Goal: Check status: Check status

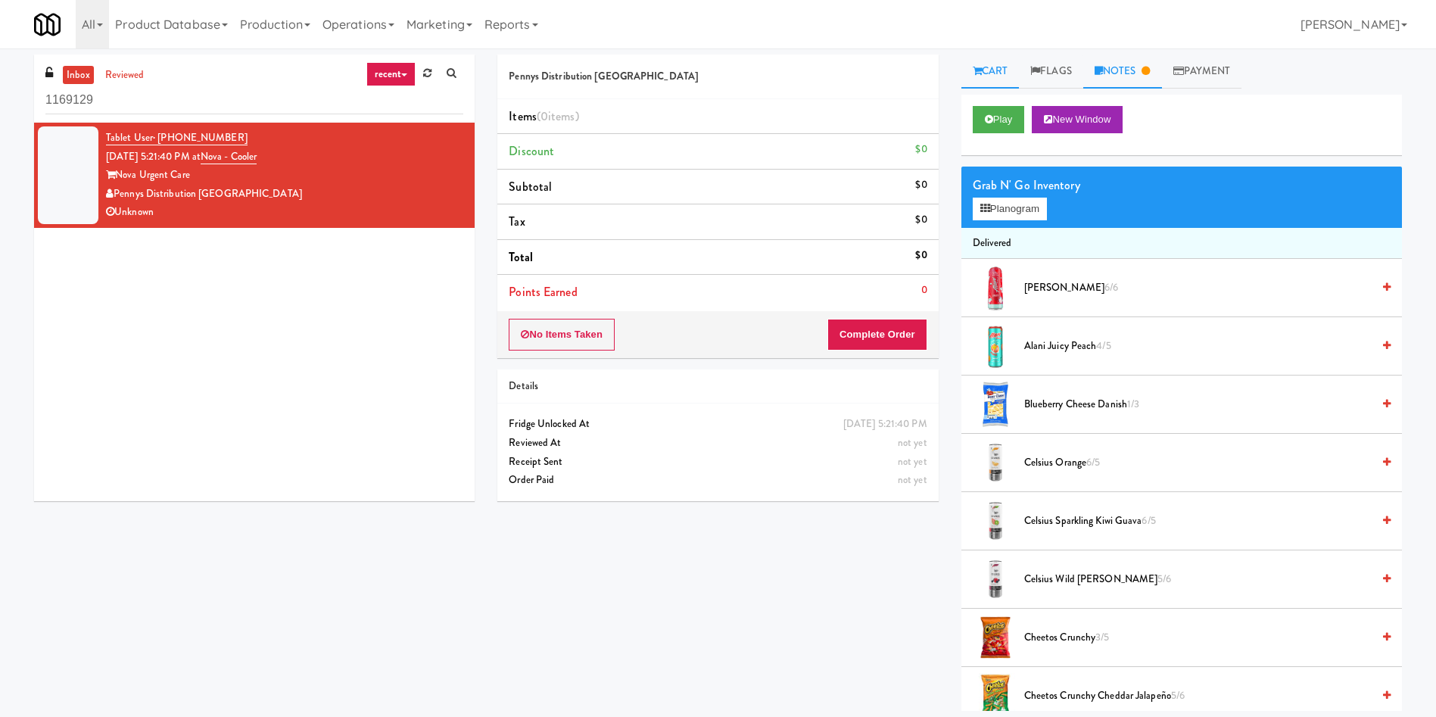
click at [1130, 70] on link "Notes" at bounding box center [1122, 72] width 79 height 34
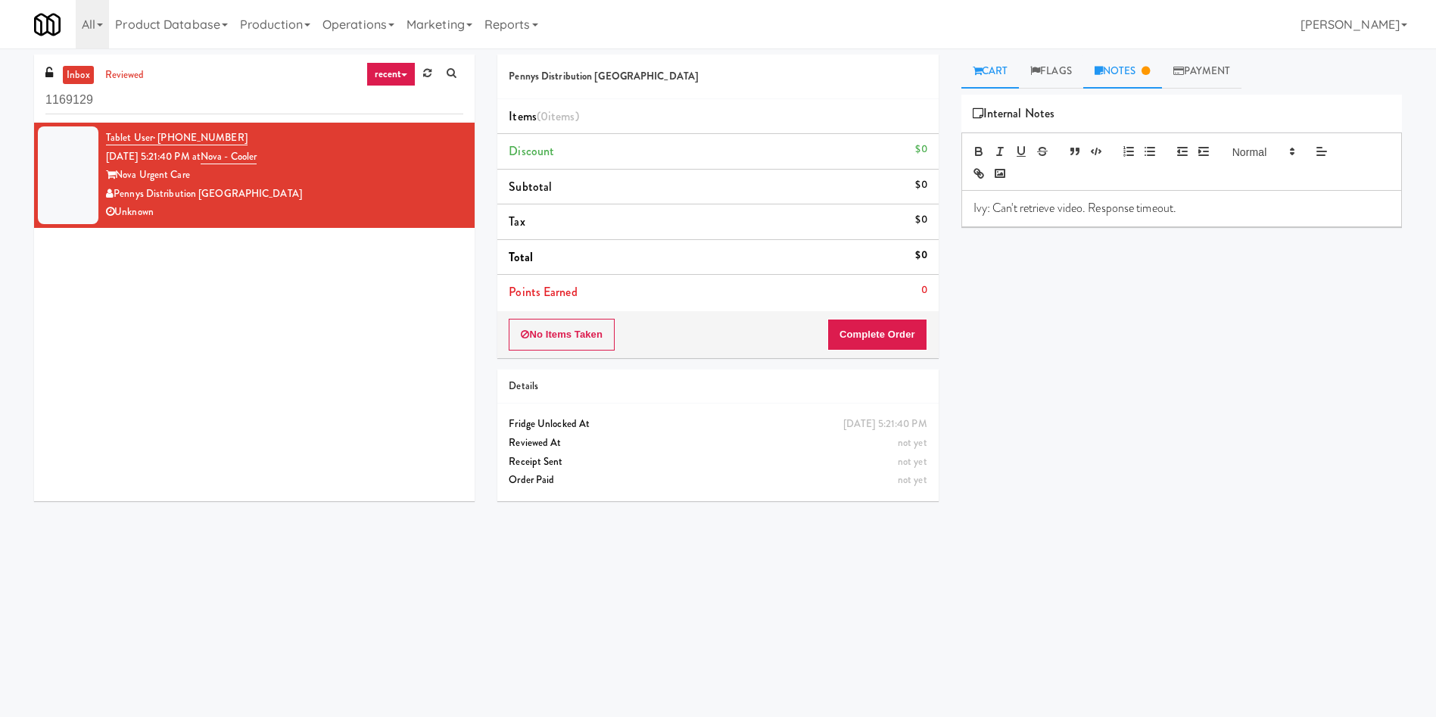
click at [993, 67] on link "Cart" at bounding box center [991, 72] width 58 height 34
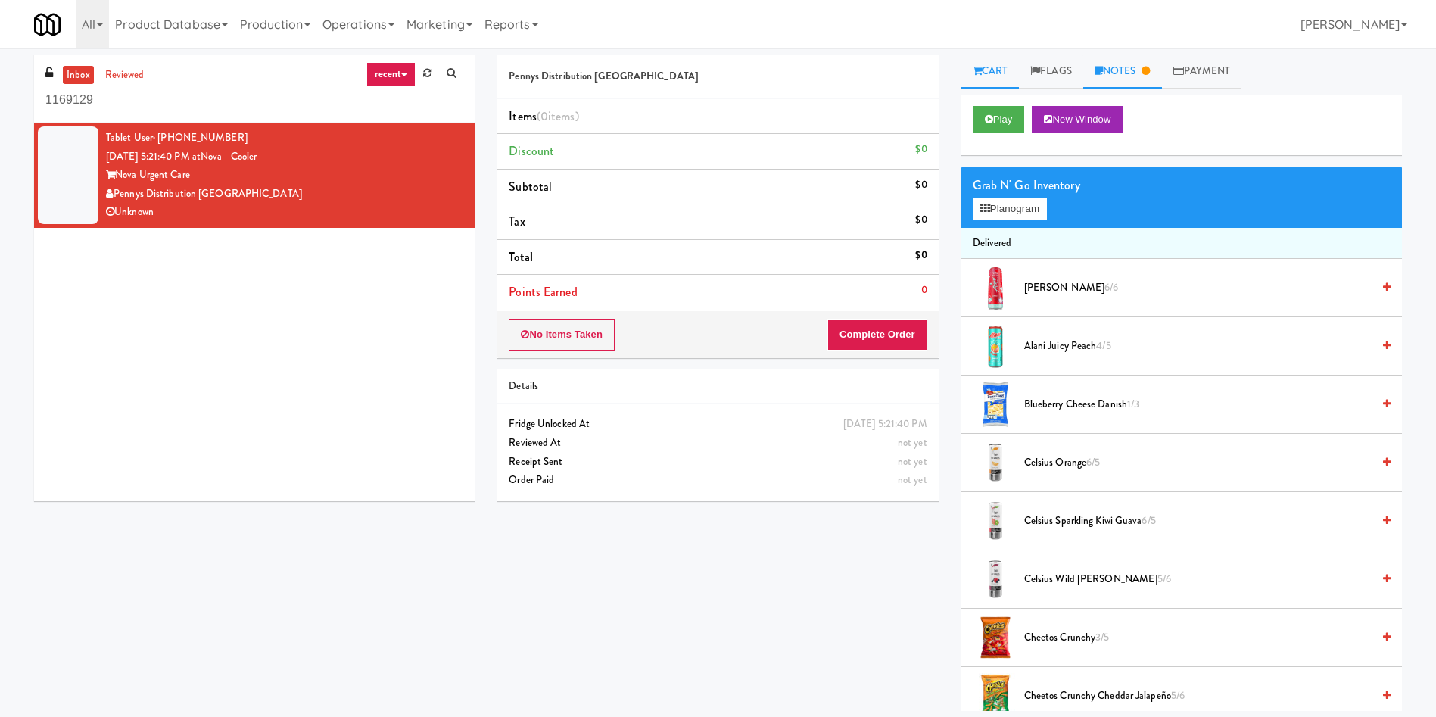
click at [1127, 69] on link "Notes" at bounding box center [1122, 72] width 79 height 34
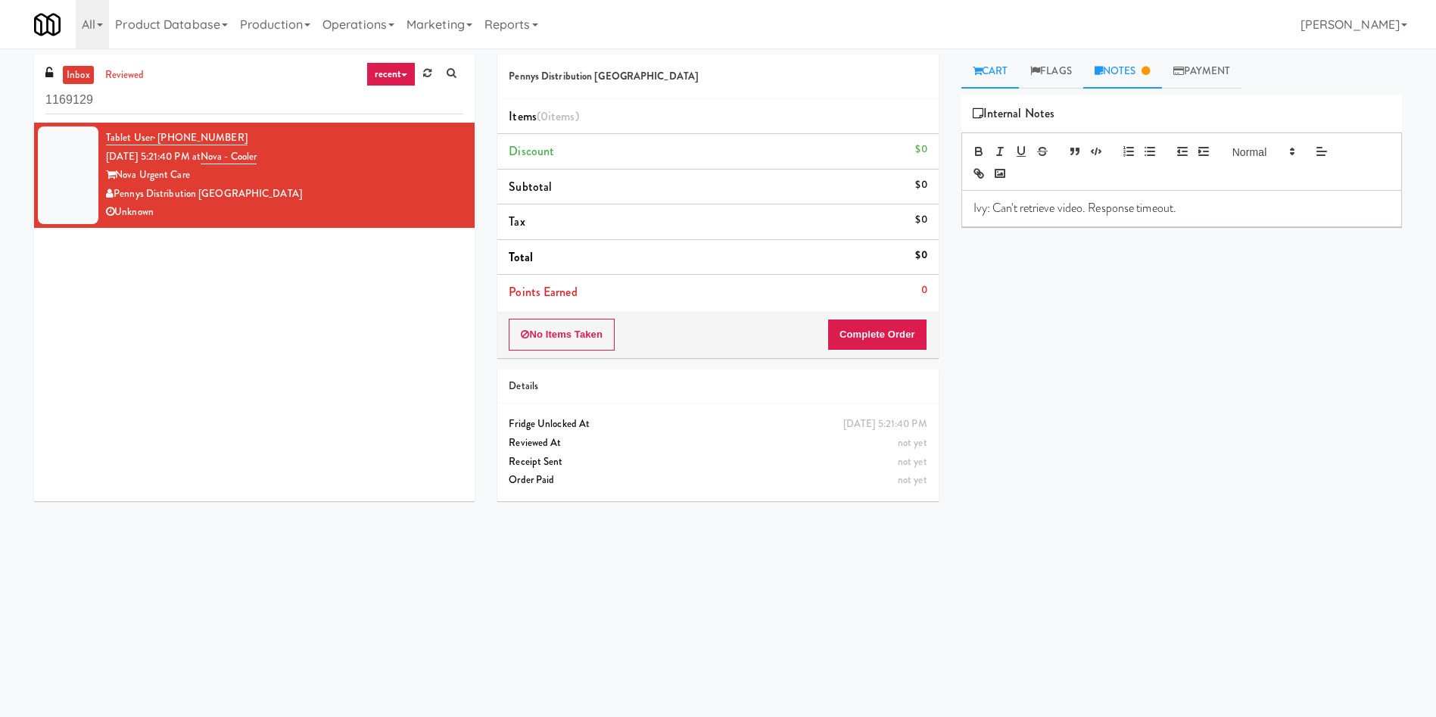
click at [1008, 70] on link "Cart" at bounding box center [991, 72] width 58 height 34
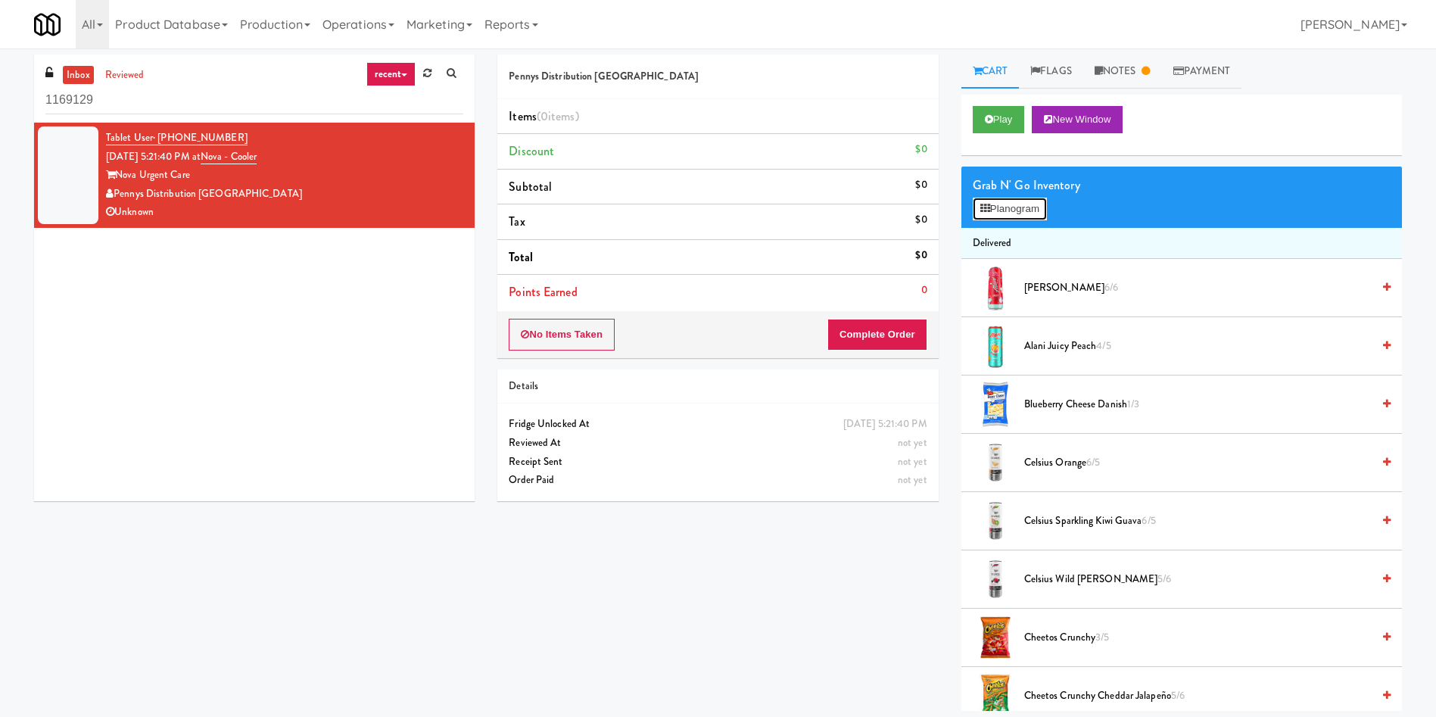
drag, startPoint x: 1023, startPoint y: 198, endPoint x: 1024, endPoint y: 132, distance: 65.9
click at [1220, 170] on div "Grab N' Go Inventory Planogram" at bounding box center [1182, 197] width 441 height 61
click at [1003, 119] on button "Play" at bounding box center [999, 119] width 52 height 27
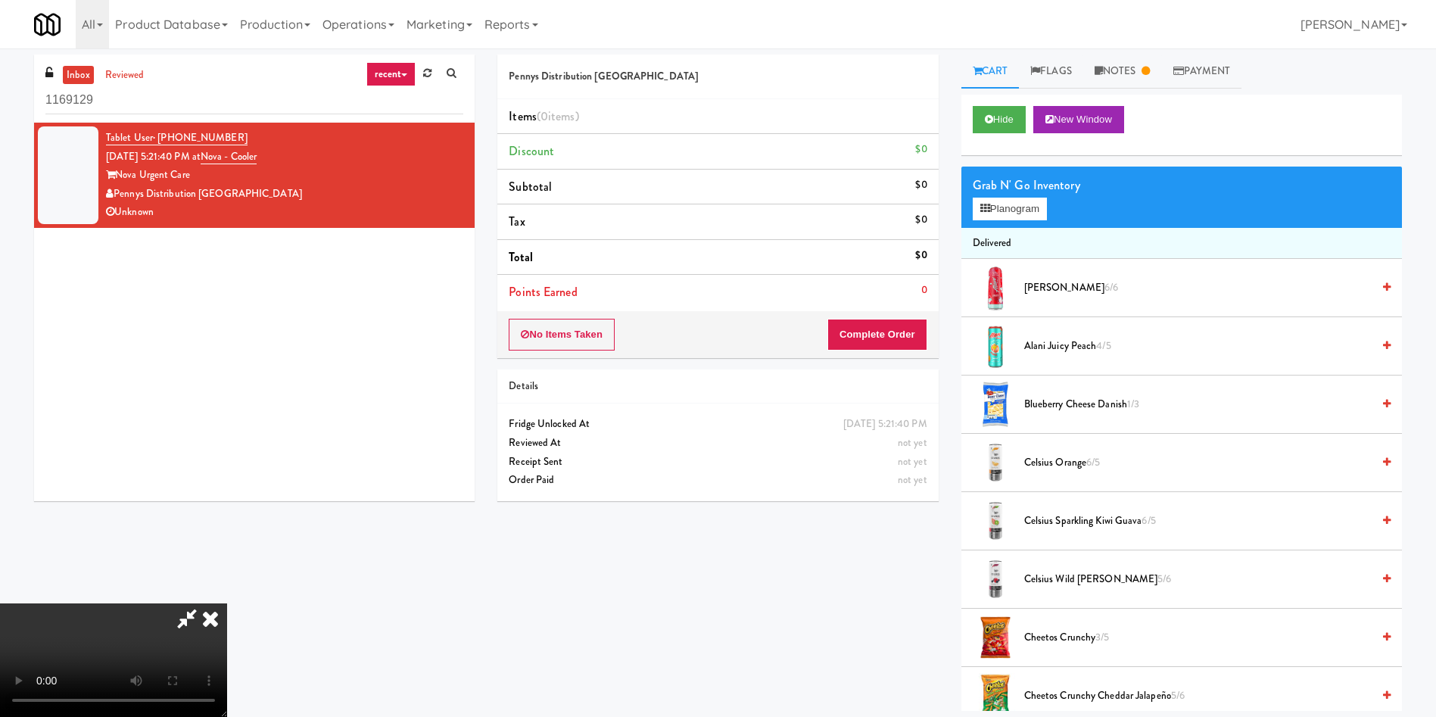
click at [227, 603] on icon at bounding box center [210, 618] width 33 height 30
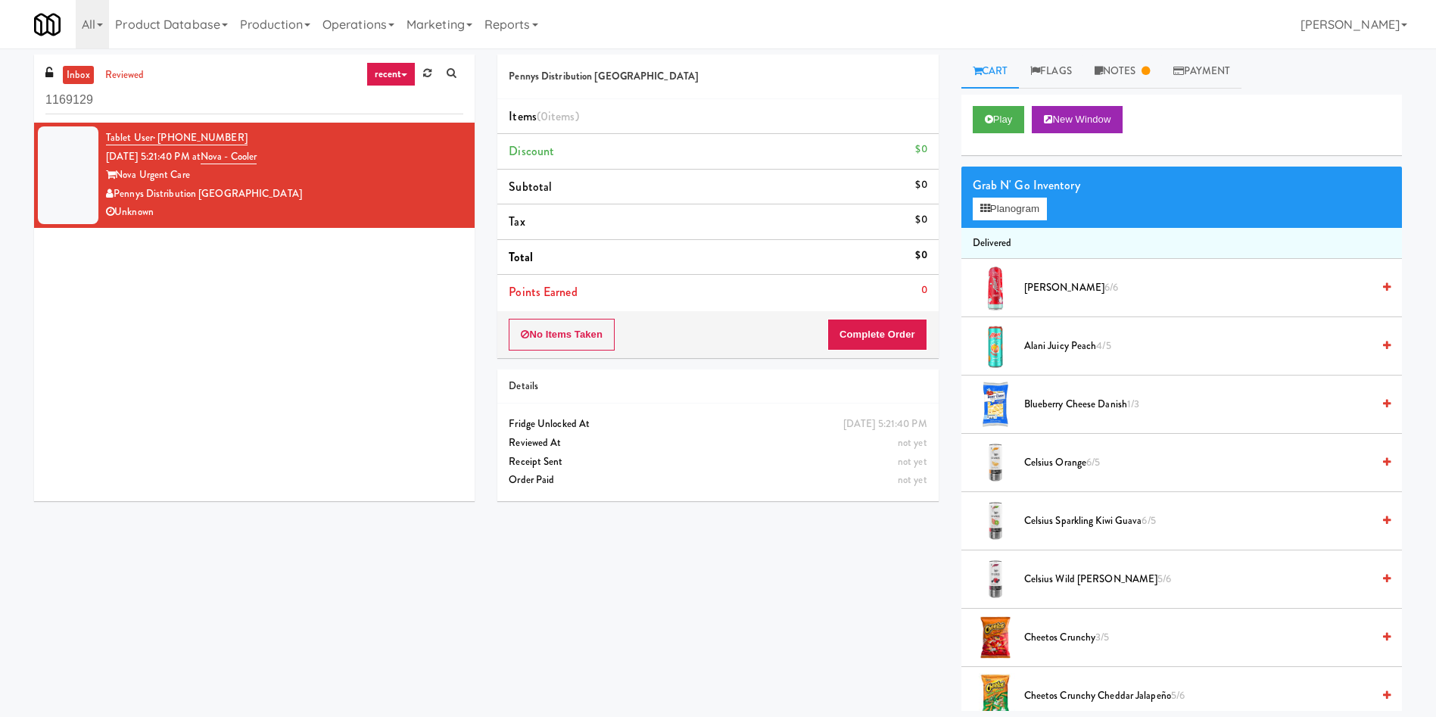
click at [189, 284] on div "Tablet User · (541) 345-2341 Oct 10, 2025 5:21:40 PM at Nova - Cooler Nova Urge…" at bounding box center [254, 312] width 441 height 379
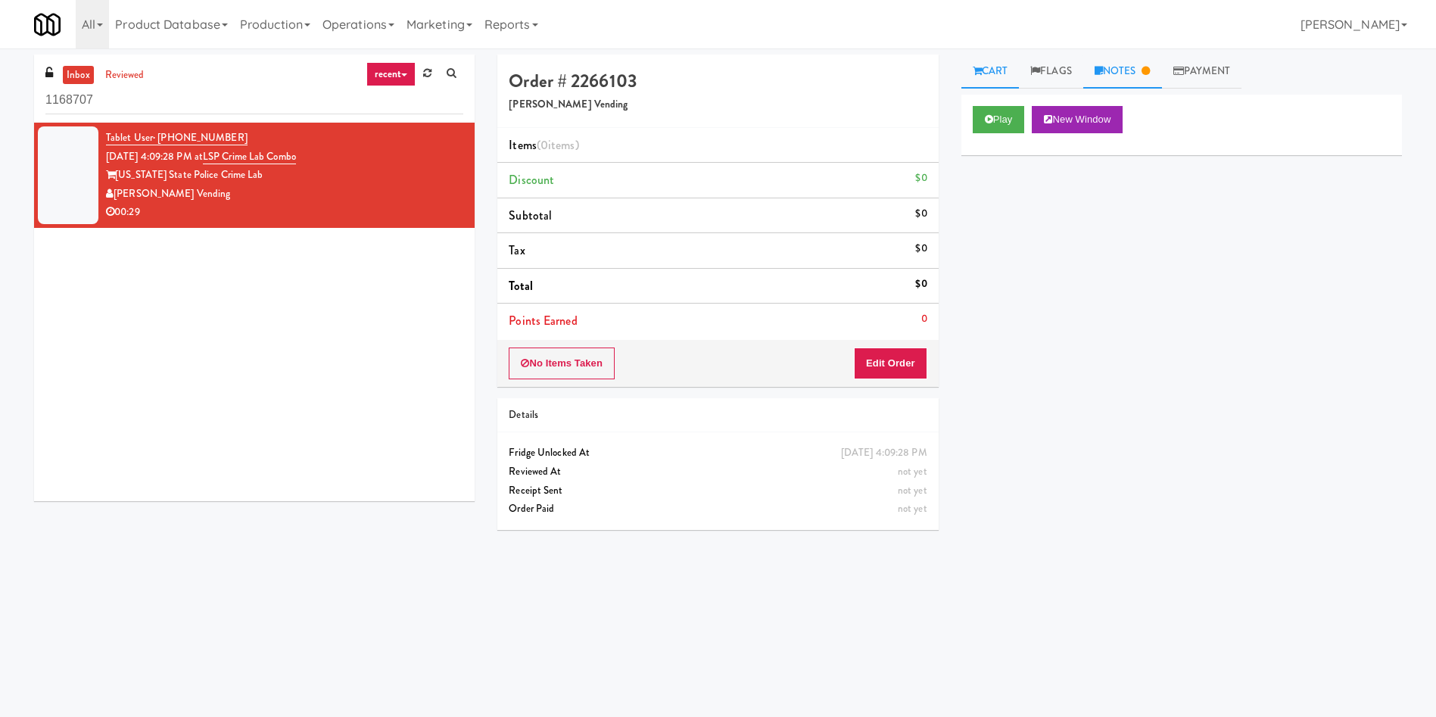
click at [1121, 65] on link "Notes" at bounding box center [1122, 72] width 79 height 34
click at [1007, 57] on link "Cart" at bounding box center [991, 72] width 58 height 34
click at [990, 119] on icon at bounding box center [989, 119] width 8 height 10
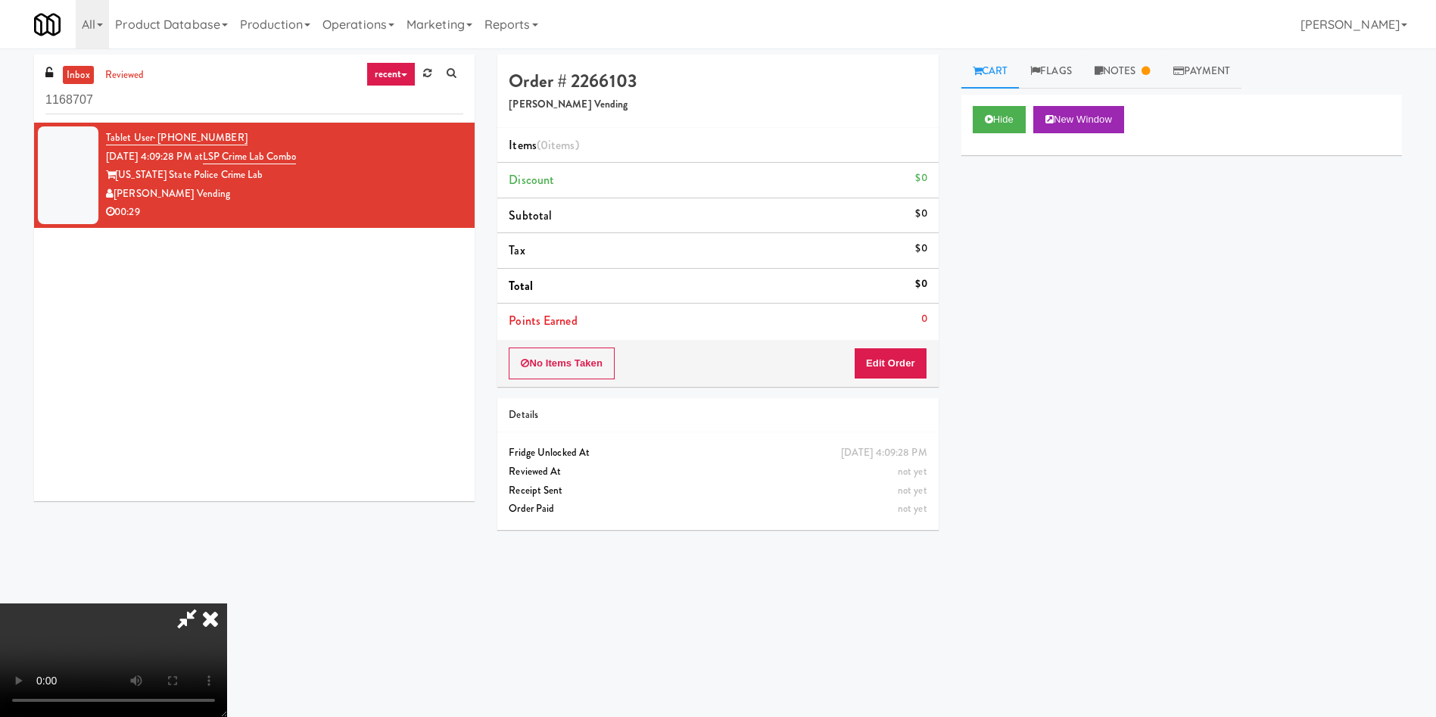
click at [227, 603] on icon at bounding box center [210, 618] width 33 height 30
